Goal: Information Seeking & Learning: Learn about a topic

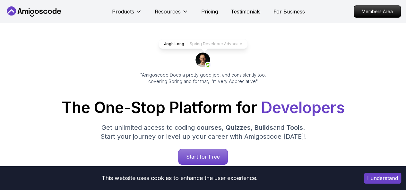
scroll to position [25, 0]
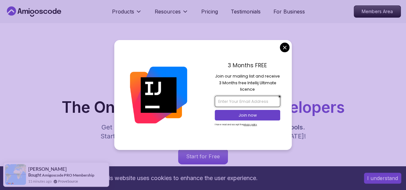
click at [245, 100] on input "email" at bounding box center [247, 101] width 65 height 11
type input "abdullah2211276@gmail.com"
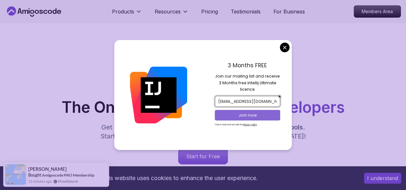
click at [250, 117] on p "Join now" at bounding box center [247, 116] width 53 height 6
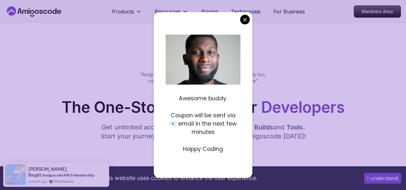
scroll to position [0, 0]
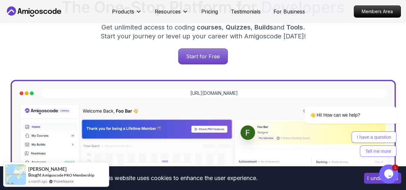
scroll to position [126, 0]
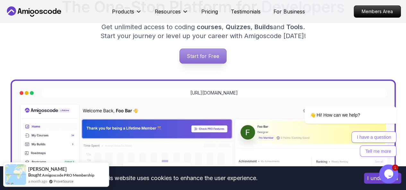
click at [209, 60] on p "Start for Free" at bounding box center [203, 56] width 47 height 15
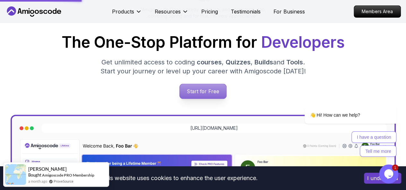
scroll to position [90, 0]
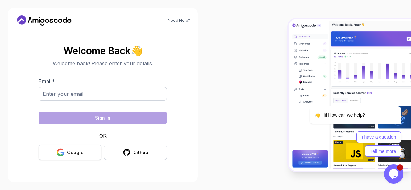
click at [73, 153] on div "Google" at bounding box center [75, 153] width 16 height 6
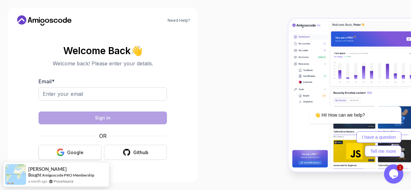
click at [73, 153] on div "Google" at bounding box center [75, 153] width 16 height 6
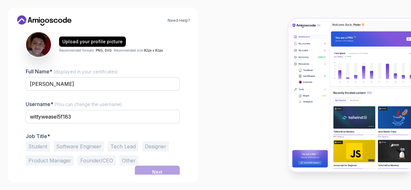
scroll to position [77, 0]
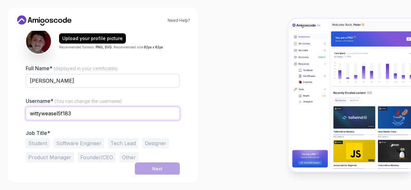
click at [101, 115] on input "wittyweasel5f183" at bounding box center [103, 113] width 154 height 13
type input "w"
type input "[PERSON_NAME]"
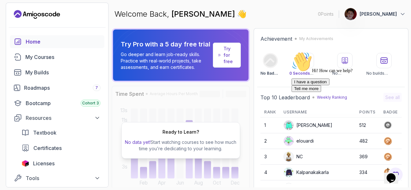
click at [238, 108] on div "Ready to Learn? No data yet! Start watching courses to see how much time you’re…" at bounding box center [181, 140] width 138 height 109
click at [209, 133] on div "Ready to Learn? No data yet! Start watching courses to see how much time you’re…" at bounding box center [180, 140] width 119 height 37
click at [34, 58] on div "My Courses" at bounding box center [62, 57] width 75 height 8
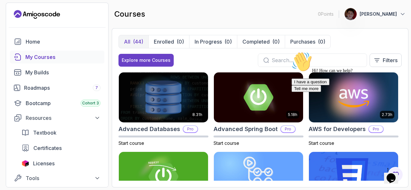
click at [338, 58] on div "Hi! How can we help? I have a question Tell me more" at bounding box center [349, 72] width 116 height 40
click at [393, 176] on icon "Opens Chat This icon Opens the chat window." at bounding box center [391, 178] width 10 height 10
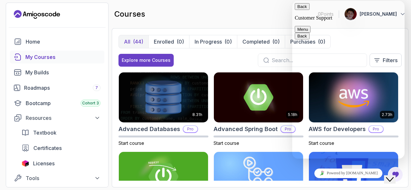
click at [394, 176] on icon "Close Chat This icon closes the chat window." at bounding box center [390, 180] width 8 height 8
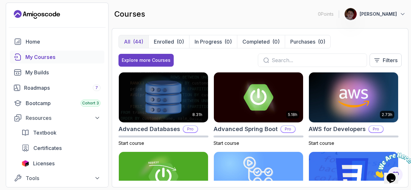
click at [374, 174] on icon "Close" at bounding box center [374, 176] width 0 height 5
click at [321, 60] on input "text" at bounding box center [317, 60] width 90 height 8
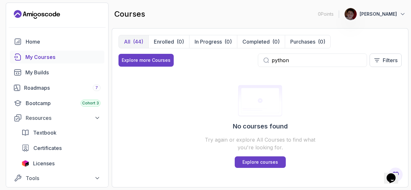
type input "python"
click at [266, 164] on p "Explore courses" at bounding box center [260, 162] width 36 height 6
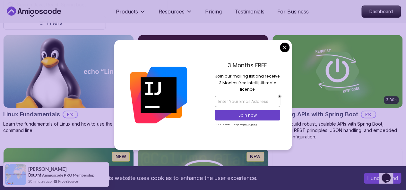
scroll to position [182, 0]
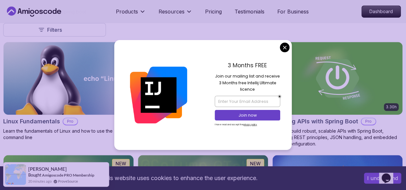
click at [271, 48] on img at bounding box center [203, 78] width 136 height 76
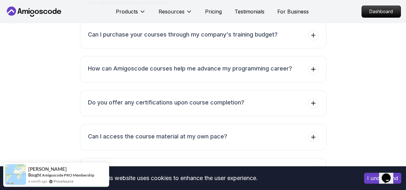
scroll to position [2732, 0]
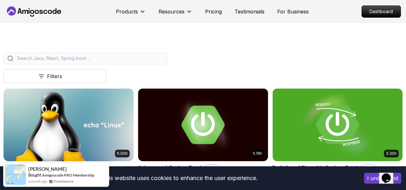
scroll to position [137, 0]
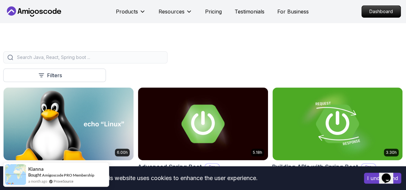
click at [163, 60] on input "search" at bounding box center [90, 57] width 148 height 6
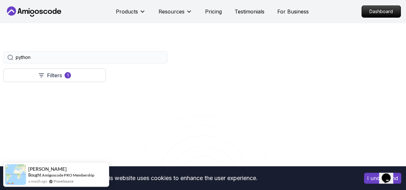
type input "python"
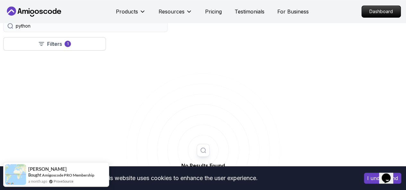
scroll to position [154, 0]
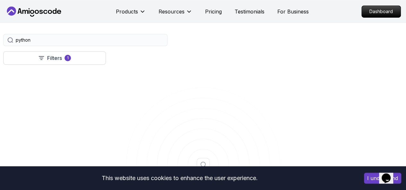
click at [0, 0] on icon at bounding box center [0, 0] width 0 height 0
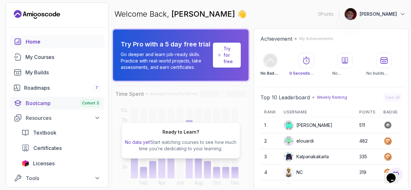
click at [29, 105] on div "Bootcamp Cohort 3" at bounding box center [63, 104] width 75 height 8
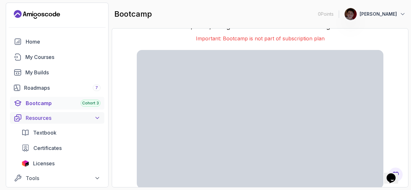
click at [97, 118] on icon at bounding box center [97, 118] width 6 height 6
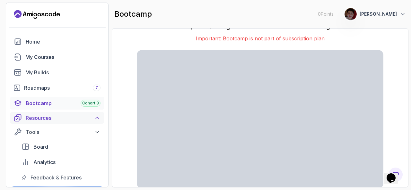
click at [97, 117] on icon at bounding box center [97, 118] width 6 height 6
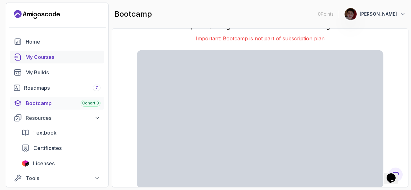
click at [37, 58] on div "My Courses" at bounding box center [62, 57] width 75 height 8
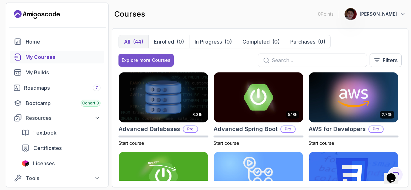
click at [138, 60] on div "Explore more Courses" at bounding box center [146, 60] width 49 height 6
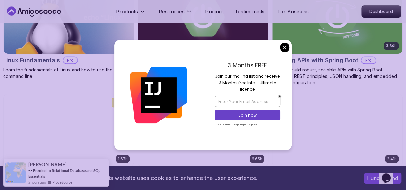
scroll to position [245, 0]
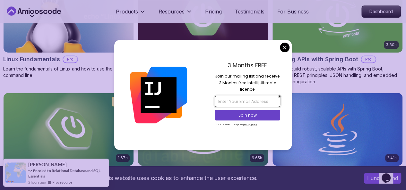
click at [258, 103] on input "email" at bounding box center [247, 101] width 65 height 11
type input "abdullah2211276@gmail.com"
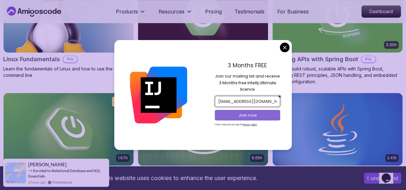
click at [244, 115] on p "Join now" at bounding box center [247, 116] width 53 height 6
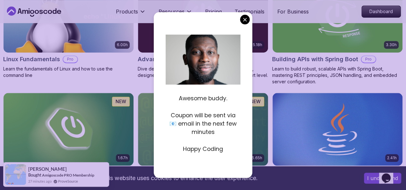
click at [209, 126] on p "Coupon will be sent via 📧 email in the next few minutes" at bounding box center [203, 123] width 75 height 25
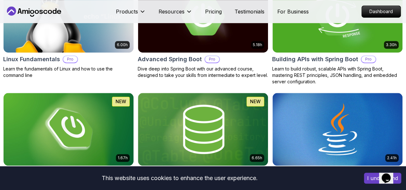
click at [0, 0] on icon "button" at bounding box center [0, 0] width 0 height 0
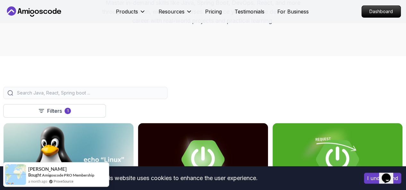
scroll to position [105, 0]
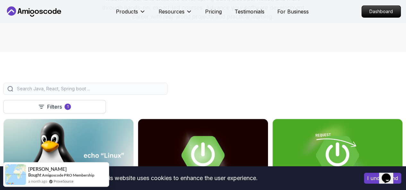
click at [163, 92] on input "search" at bounding box center [90, 89] width 148 height 6
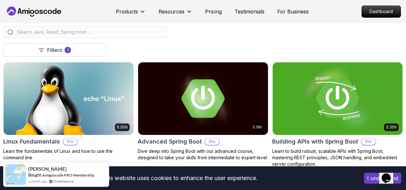
scroll to position [164, 0]
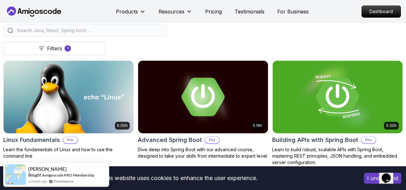
click at [0, 0] on button "Free" at bounding box center [0, 0] width 0 height 0
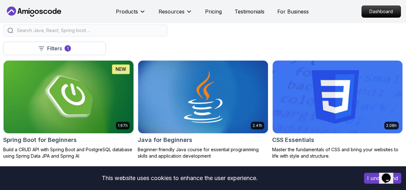
click at [0, 0] on button "Pro" at bounding box center [0, 0] width 0 height 0
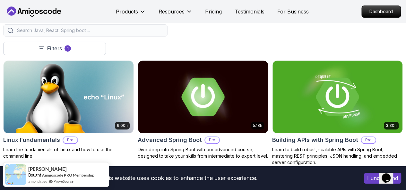
click at [163, 33] on input "search" at bounding box center [90, 30] width 148 height 6
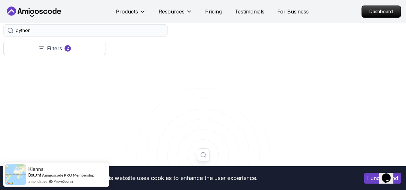
type input "python"
click at [0, 0] on icon at bounding box center [0, 0] width 0 height 0
click at [0, 0] on button "button" at bounding box center [0, 0] width 0 height 0
click at [0, 0] on div "button" at bounding box center [0, 0] width 0 height 0
click at [0, 0] on icon at bounding box center [0, 0] width 0 height 0
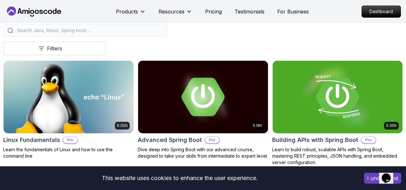
click at [0, 0] on icon at bounding box center [0, 0] width 0 height 0
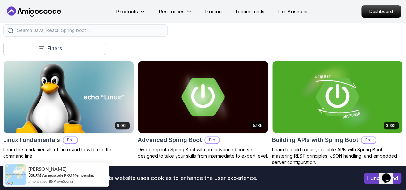
click at [0, 0] on p "Filters" at bounding box center [0, 0] width 0 height 0
click at [0, 0] on icon at bounding box center [0, 0] width 0 height 0
click at [0, 0] on button "Course" at bounding box center [0, 0] width 0 height 0
